Goal: Task Accomplishment & Management: Manage account settings

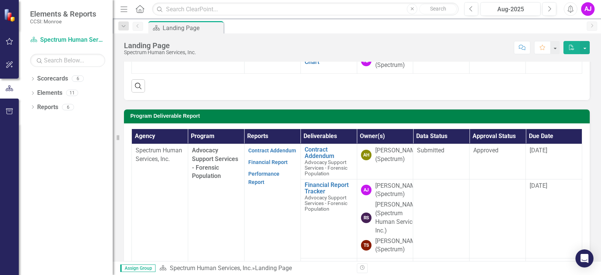
scroll to position [150, 0]
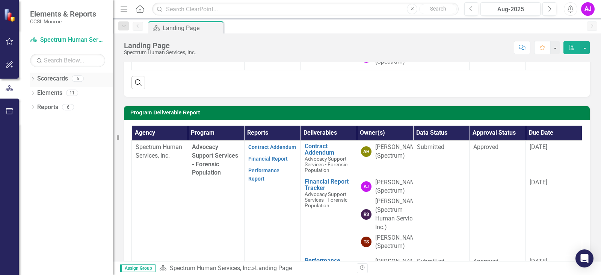
click at [32, 78] on icon "Dropdown" at bounding box center [32, 79] width 5 height 4
click at [36, 91] on icon "Dropdown" at bounding box center [37, 92] width 6 height 5
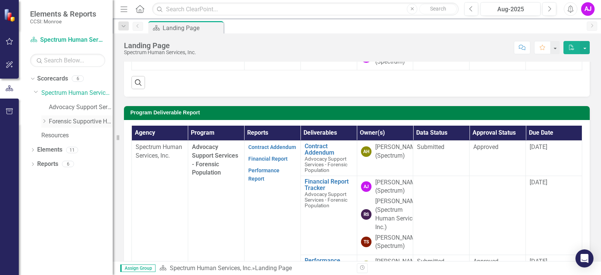
click at [47, 122] on icon "Dropdown" at bounding box center [44, 121] width 6 height 5
click at [59, 104] on link "Advocacy Support Services - Forensic Population" at bounding box center [81, 107] width 64 height 9
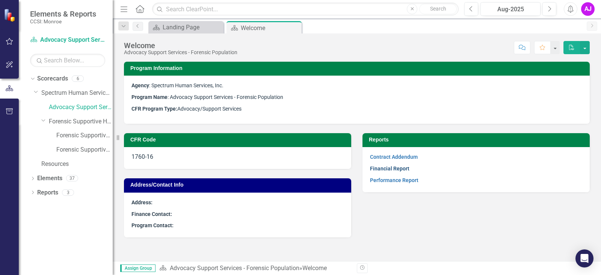
click at [397, 168] on link "Financial Report" at bounding box center [389, 168] width 39 height 6
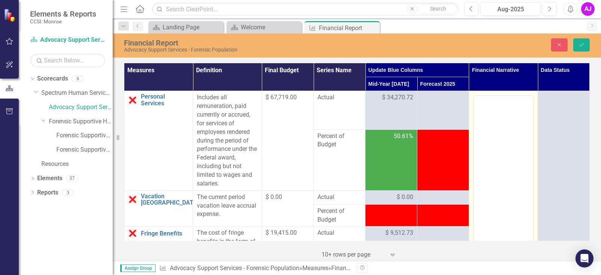
click at [500, 97] on div at bounding box center [503, 97] width 59 height 0
click at [500, 26] on div "Scorecard Landing Page Close Scorecard Welcome Close Measure Financial Report P…" at bounding box center [365, 27] width 436 height 12
click at [480, 104] on icon "Reveal or hide additional toolbar items" at bounding box center [484, 104] width 9 height 9
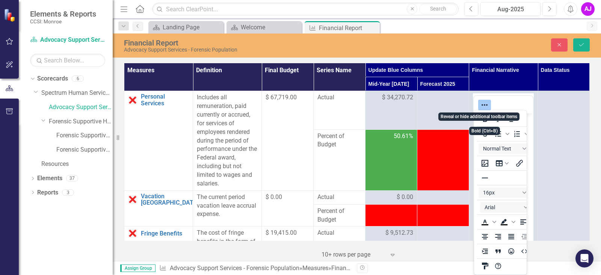
click at [505, 40] on div "Close Save" at bounding box center [499, 44] width 192 height 13
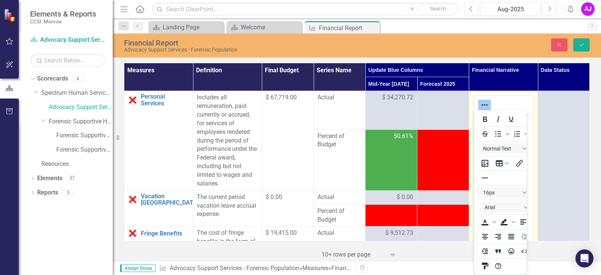
click at [485, 105] on button "Reveal or hide additional toolbar items" at bounding box center [484, 105] width 13 height 11
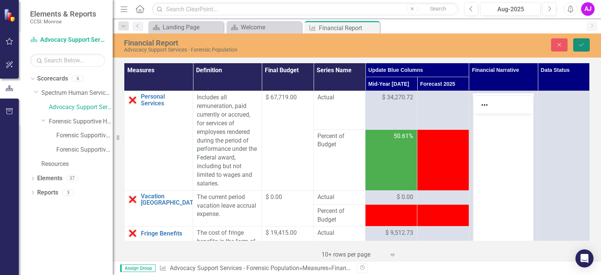
click at [579, 42] on icon "Save" at bounding box center [581, 44] width 7 height 5
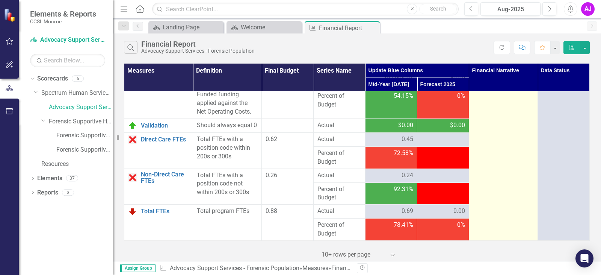
scroll to position [1514, 0]
